Goal: Task Accomplishment & Management: Complete application form

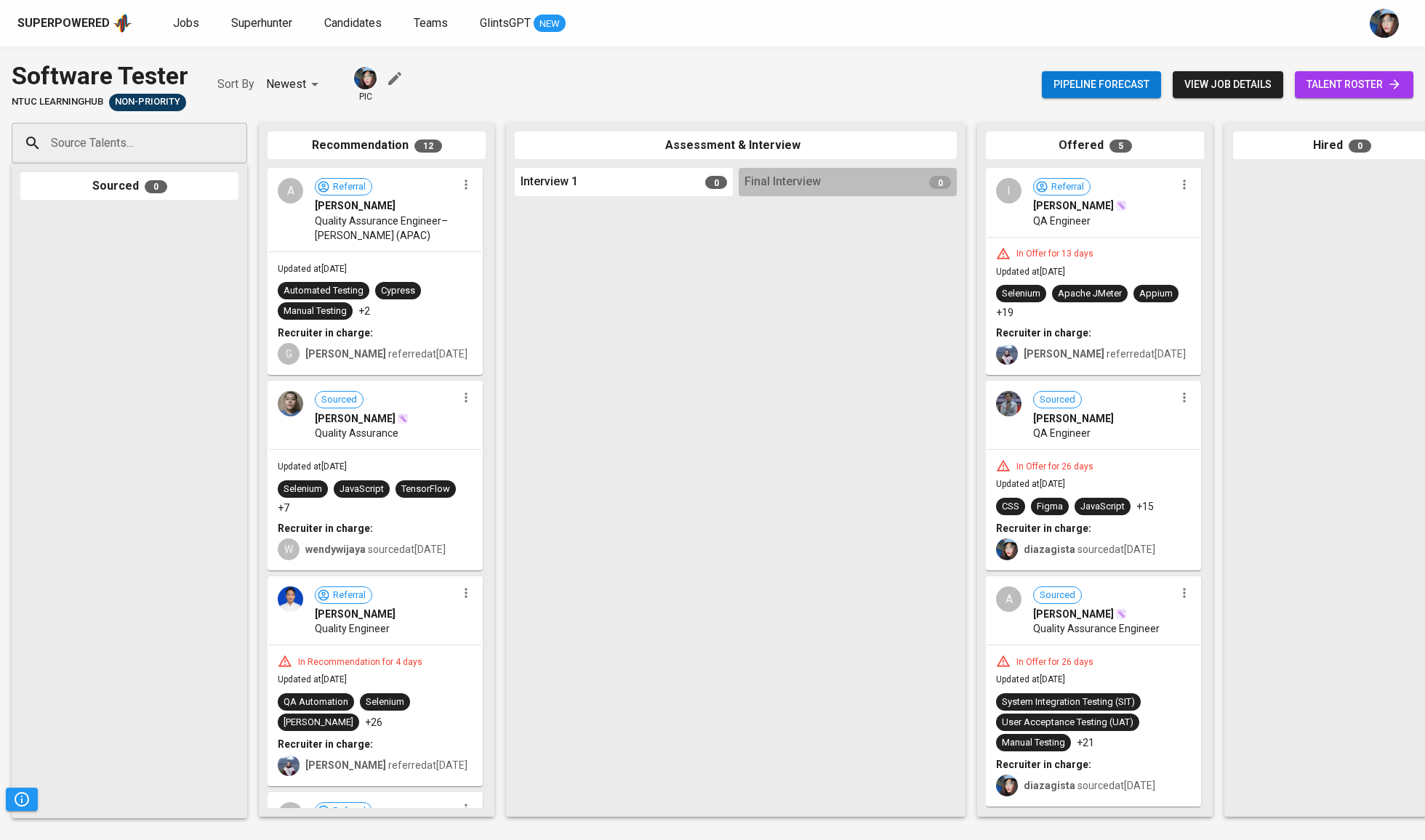
click at [1387, 91] on icon at bounding box center [1394, 84] width 14 height 14
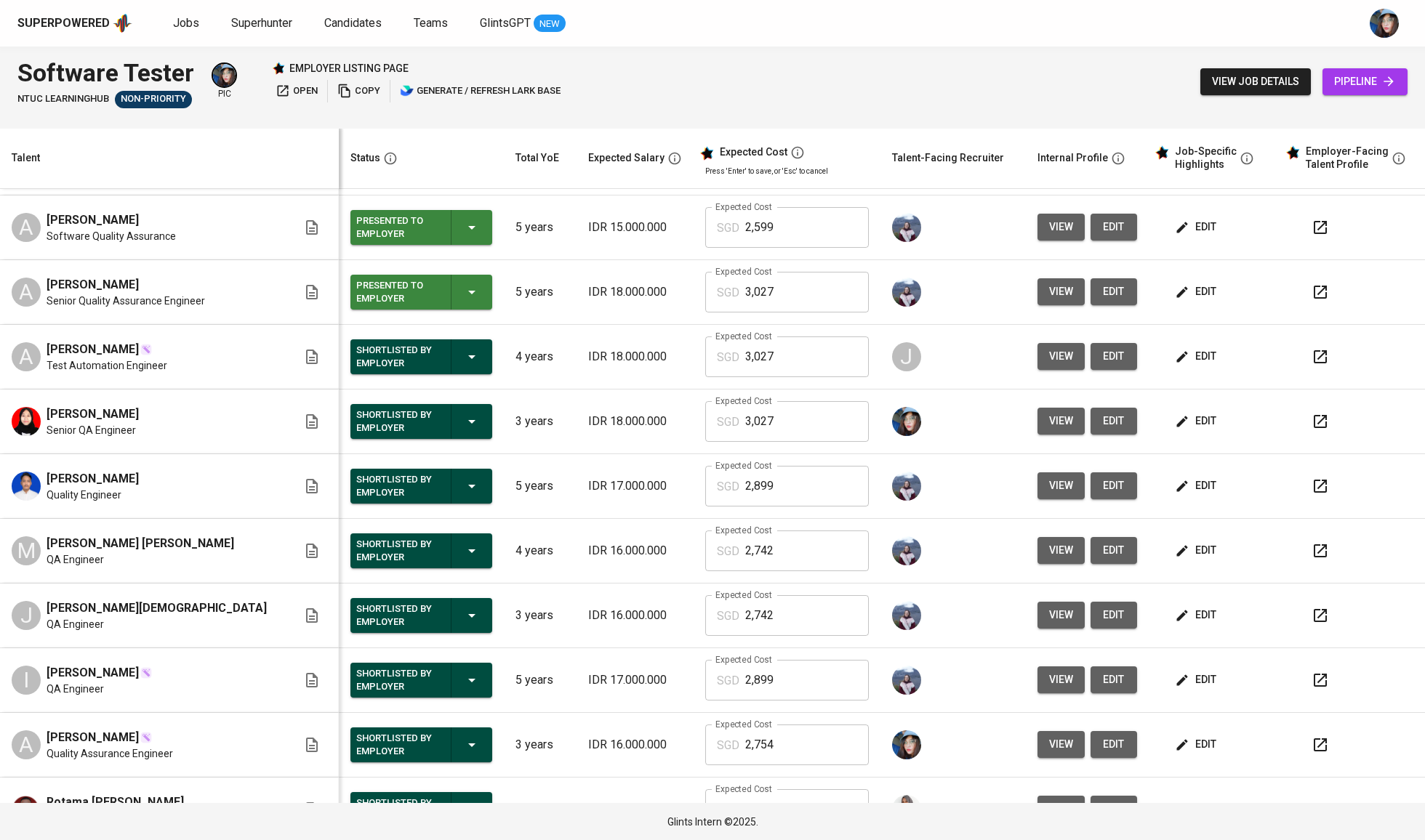
scroll to position [388, 0]
click at [1176, 484] on icon "button" at bounding box center [1181, 485] width 11 height 11
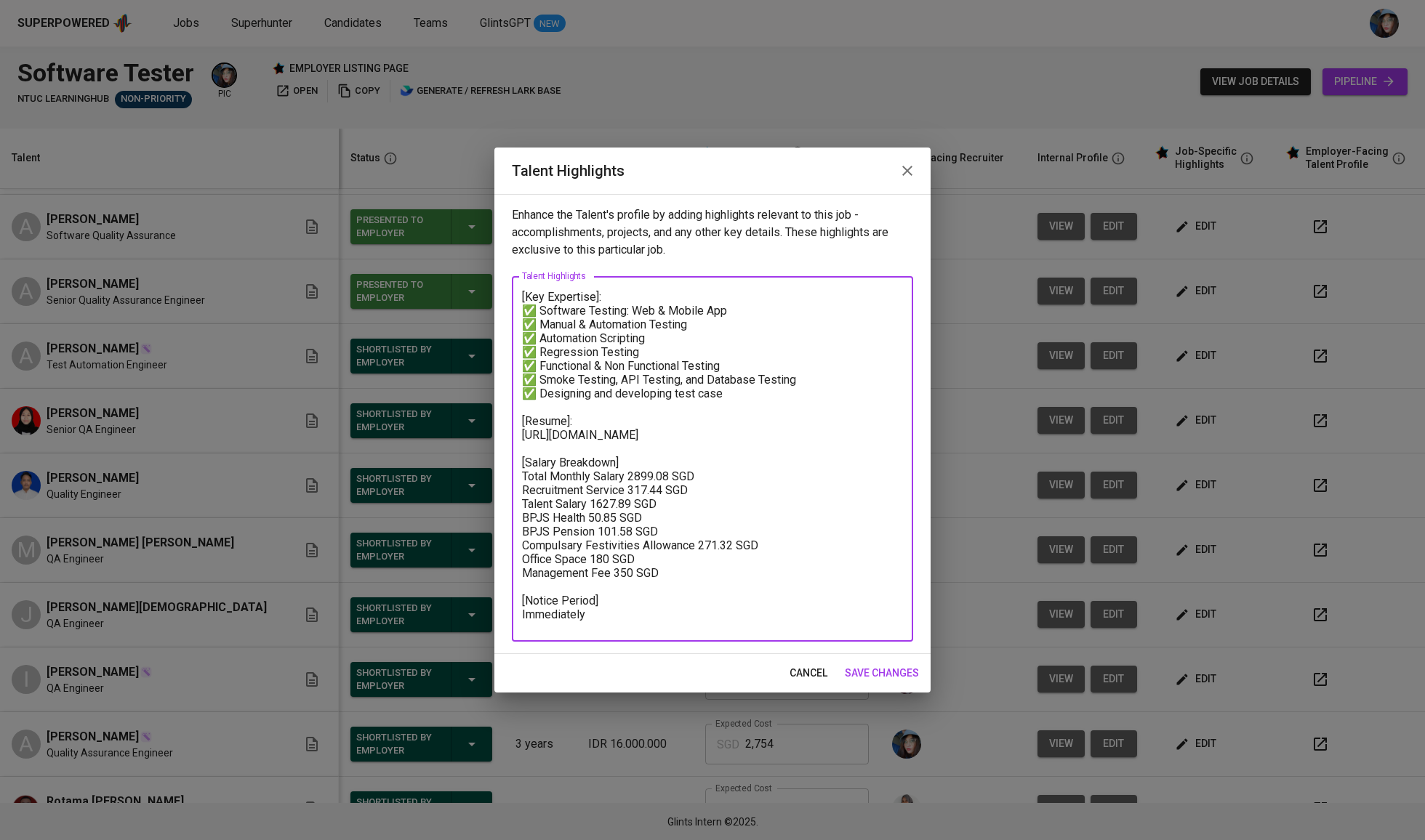
click at [628, 434] on textarea "[Key Expertise]: ✅ Software Testing: Web & Mobile App ✅ Manual & Automation Tes…" at bounding box center [712, 460] width 381 height 338
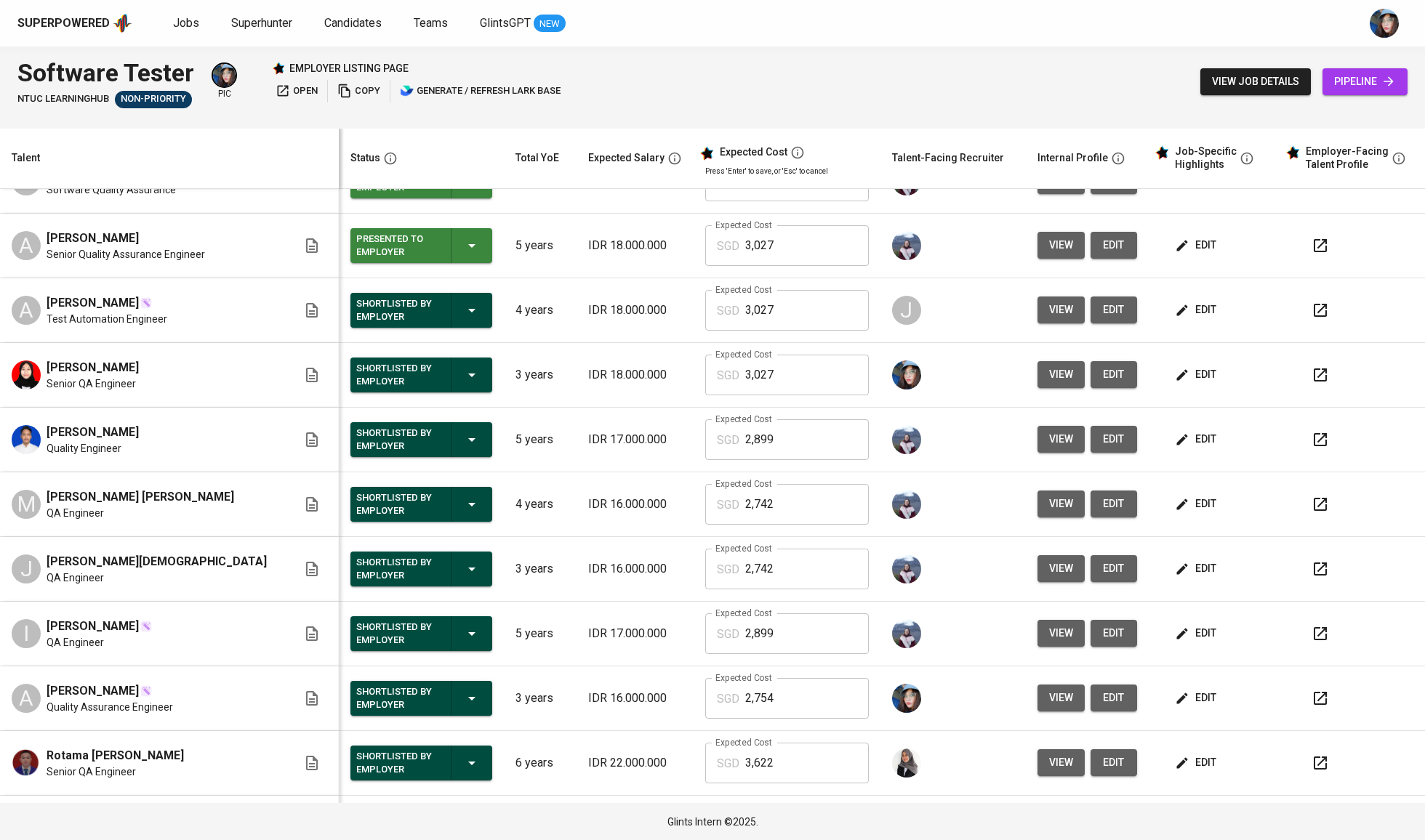
scroll to position [431, 0]
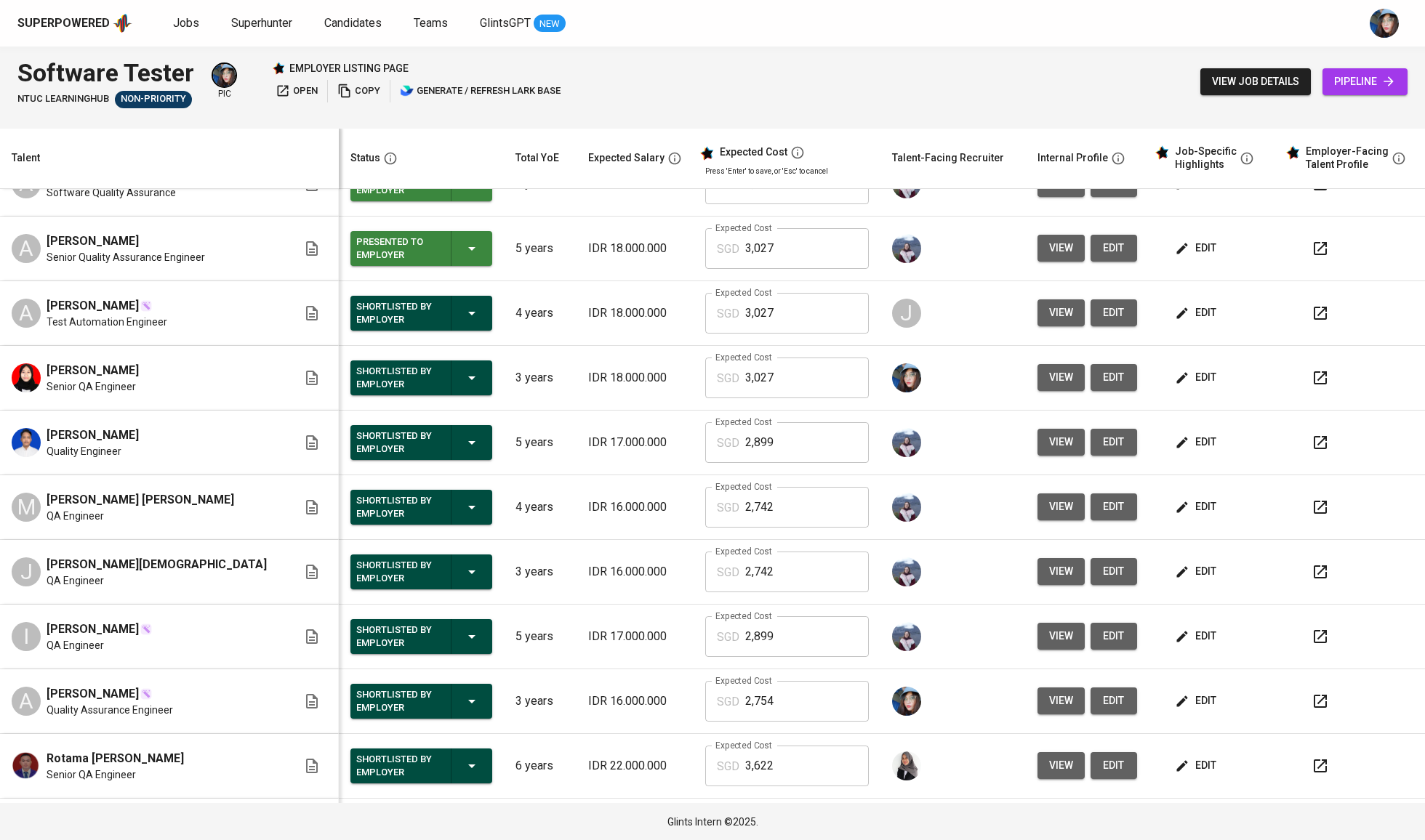
click at [1175, 373] on icon "button" at bounding box center [1182, 377] width 14 height 14
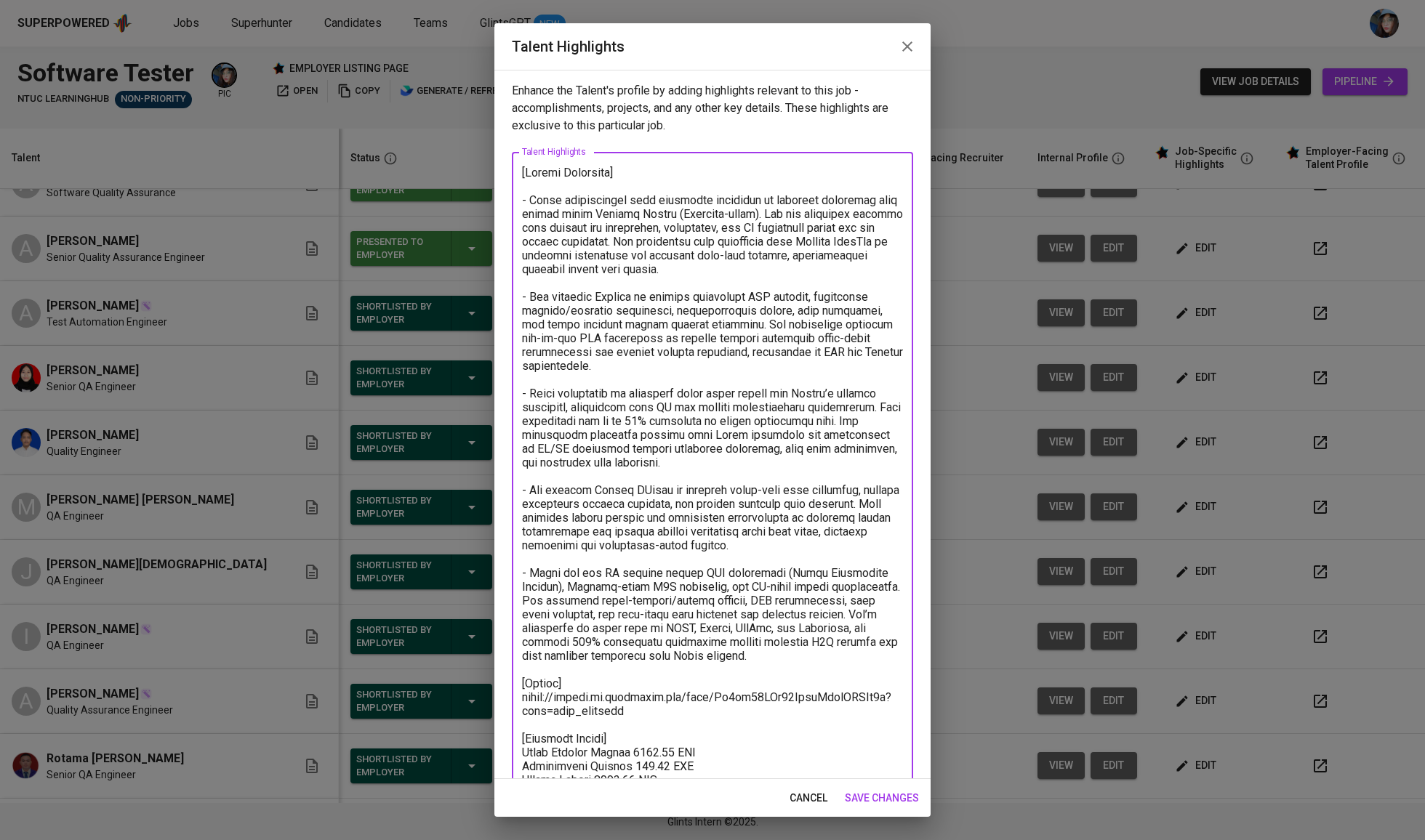
click at [588, 699] on textarea at bounding box center [712, 525] width 381 height 719
click at [676, 451] on textarea at bounding box center [712, 525] width 381 height 719
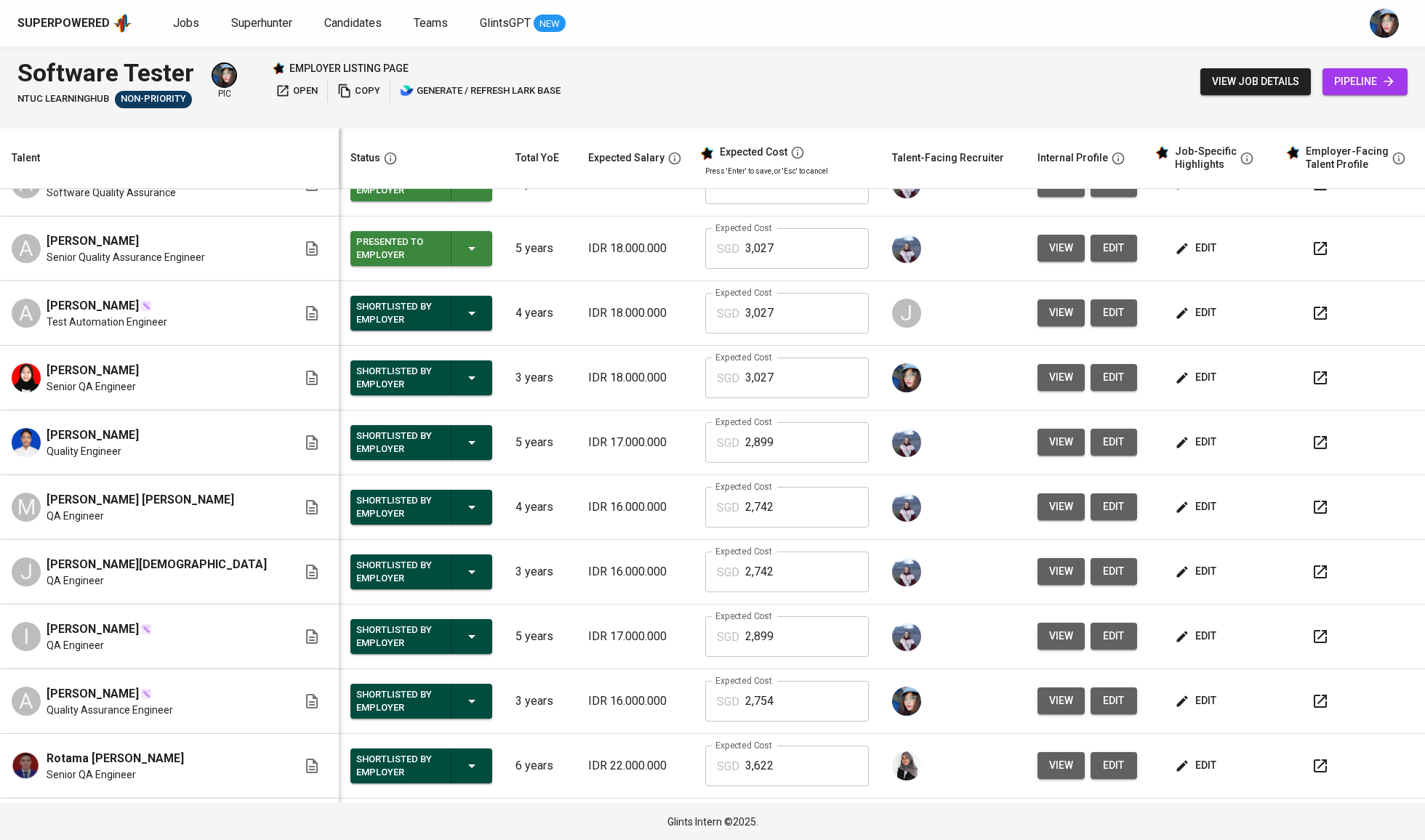
click at [1192, 514] on span "edit" at bounding box center [1197, 508] width 39 height 19
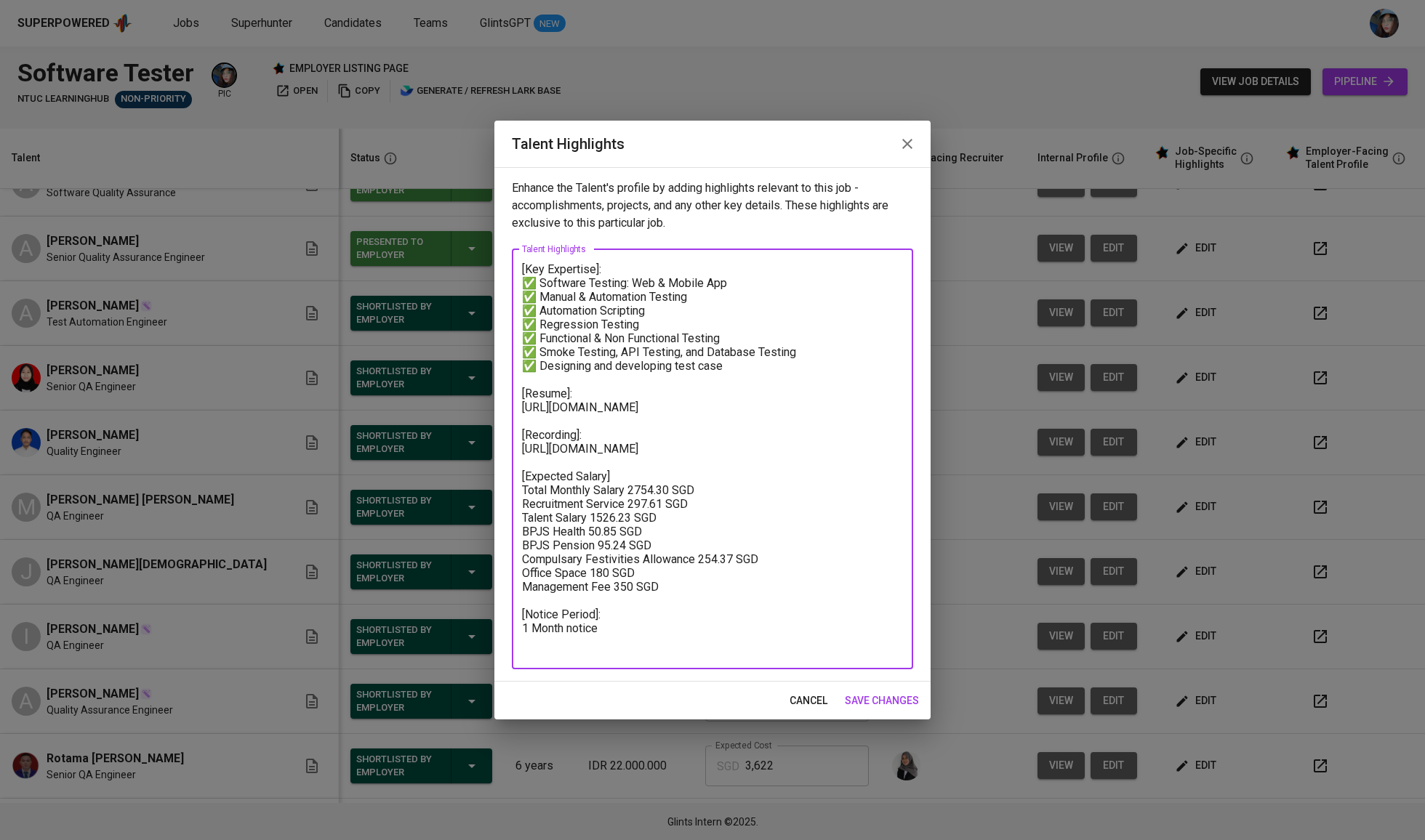
click at [614, 466] on textarea "[Key Expertise]: ✅ Software Testing: Web & Mobile App ✅ Manual & Automation Tes…" at bounding box center [712, 459] width 381 height 393
click at [652, 406] on textarea "[Key Expertise]: ✅ Software Testing: Web & Mobile App ✅ Manual & Automation Tes…" at bounding box center [712, 459] width 381 height 393
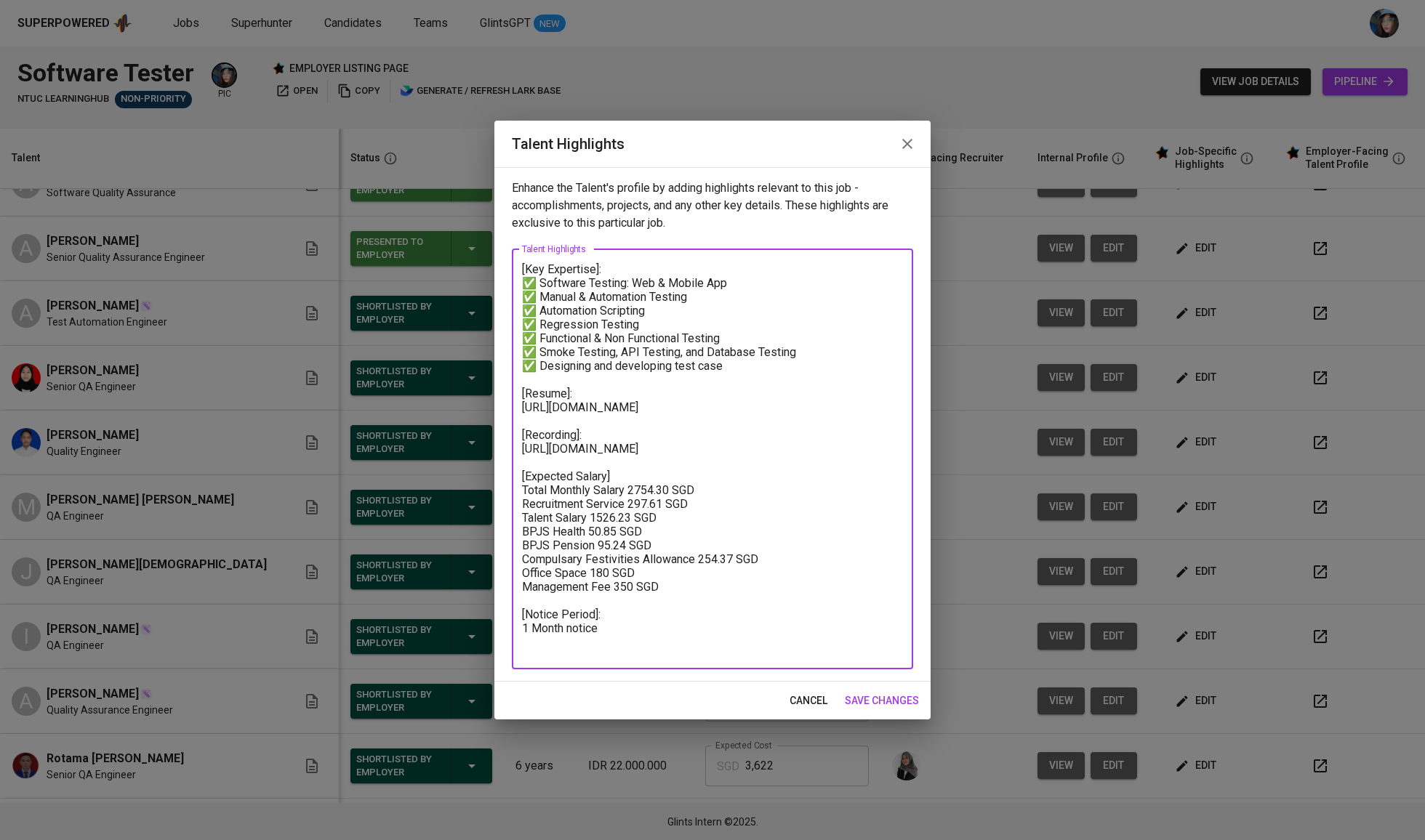
click at [652, 406] on textarea "[Key Expertise]: ✅ Software Testing: Web & Mobile App ✅ Manual & Automation Tes…" at bounding box center [712, 459] width 381 height 393
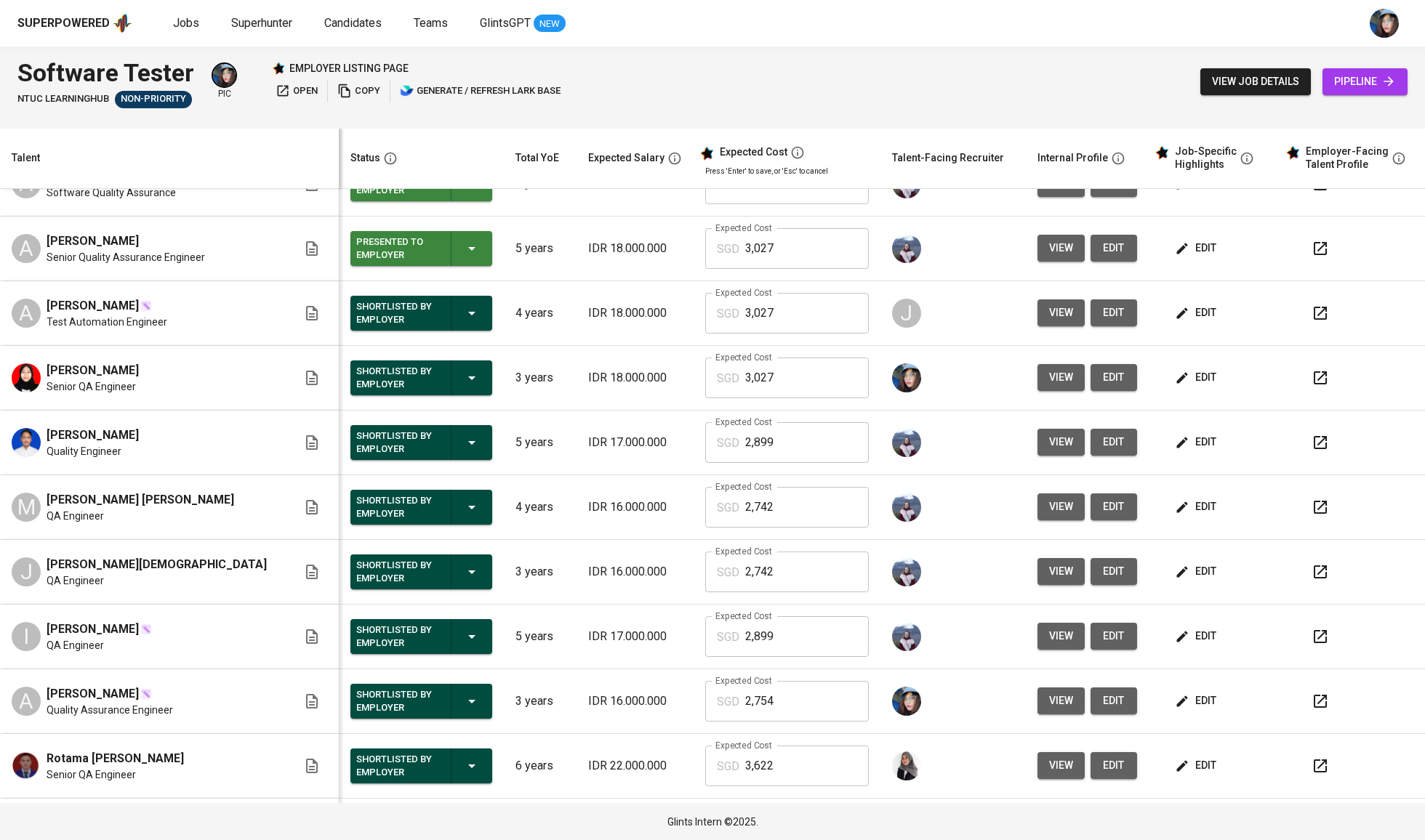
click at [1186, 572] on span "edit" at bounding box center [1197, 572] width 39 height 19
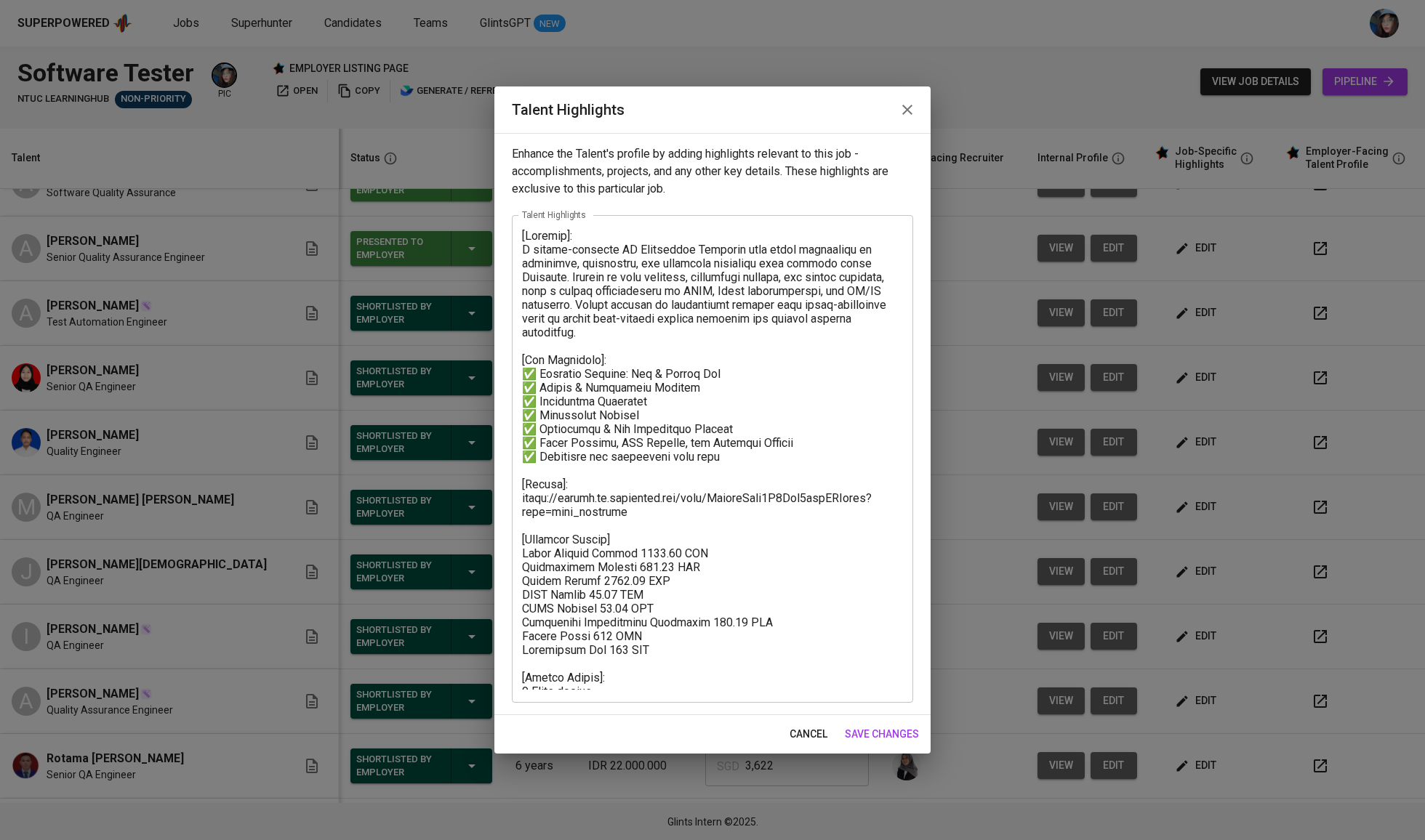
click at [648, 503] on textarea at bounding box center [712, 459] width 381 height 460
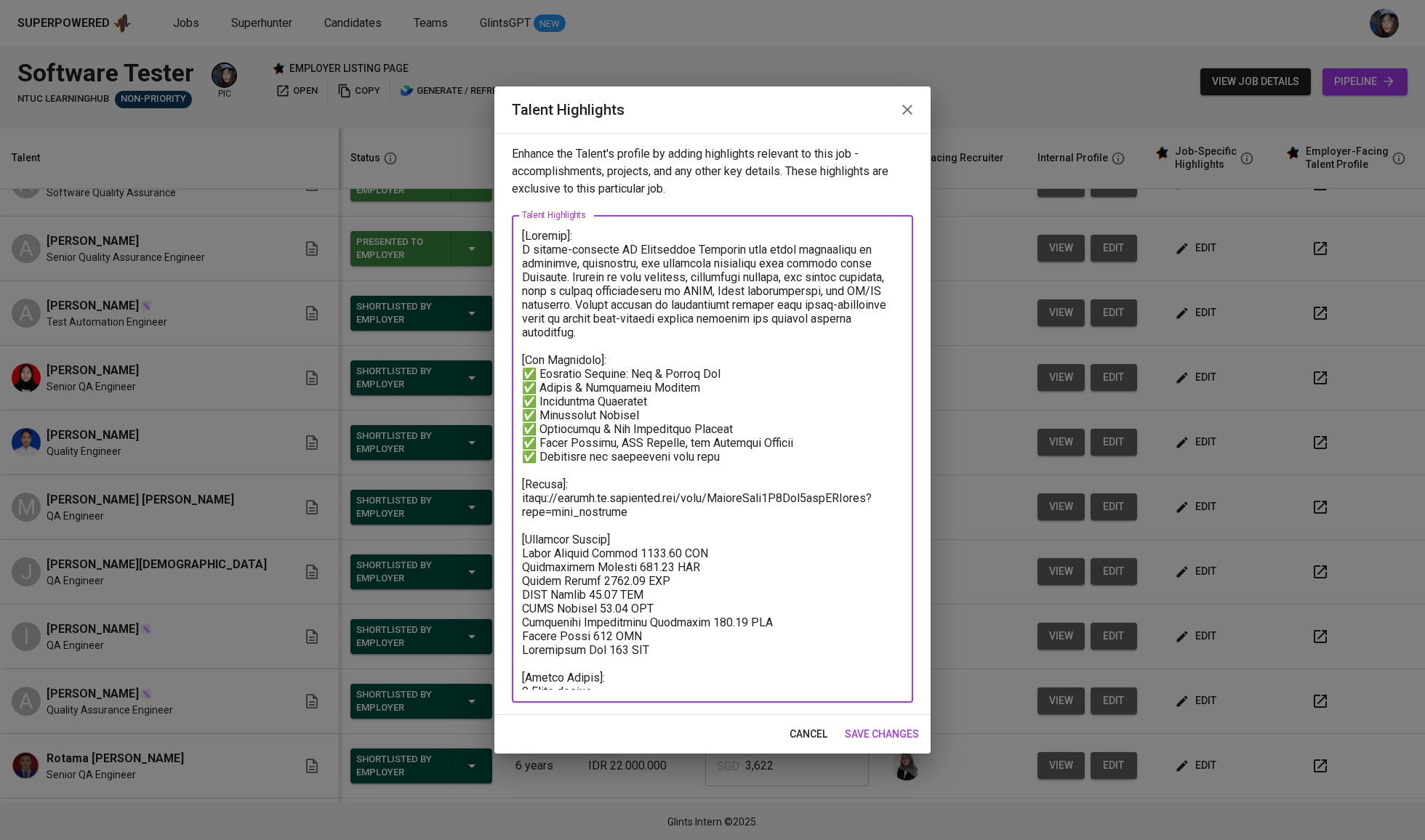
click at [648, 503] on textarea at bounding box center [712, 459] width 381 height 460
